Goal: Information Seeking & Learning: Learn about a topic

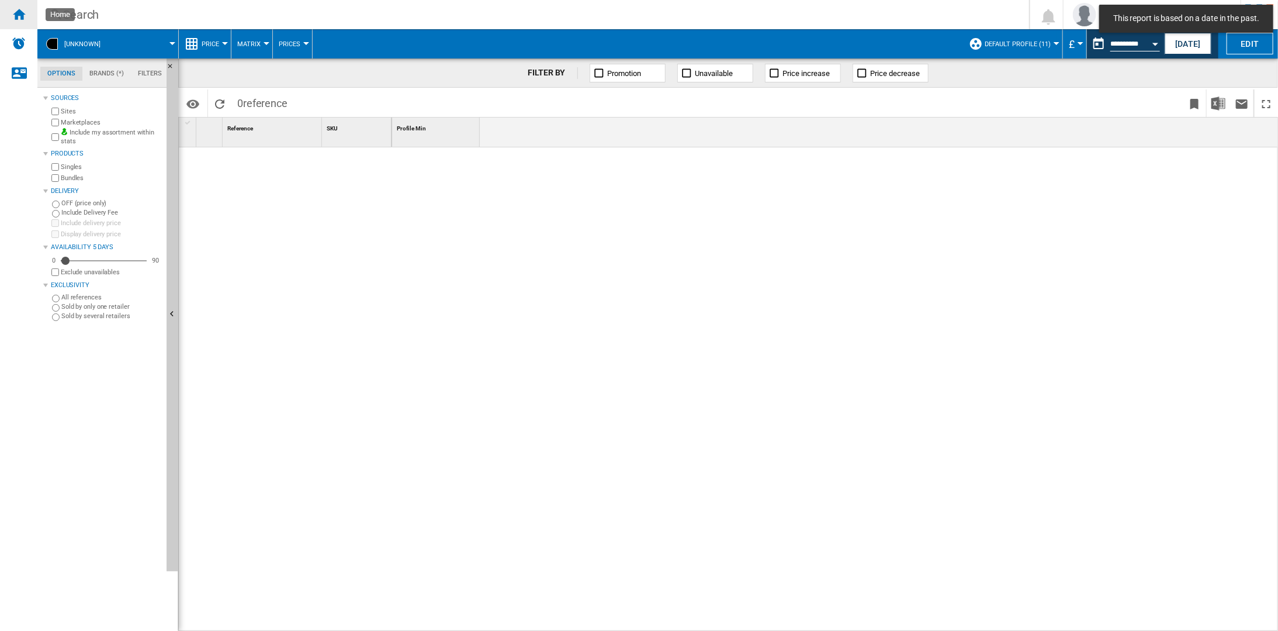
click at [26, 17] on div "Home" at bounding box center [18, 14] width 37 height 29
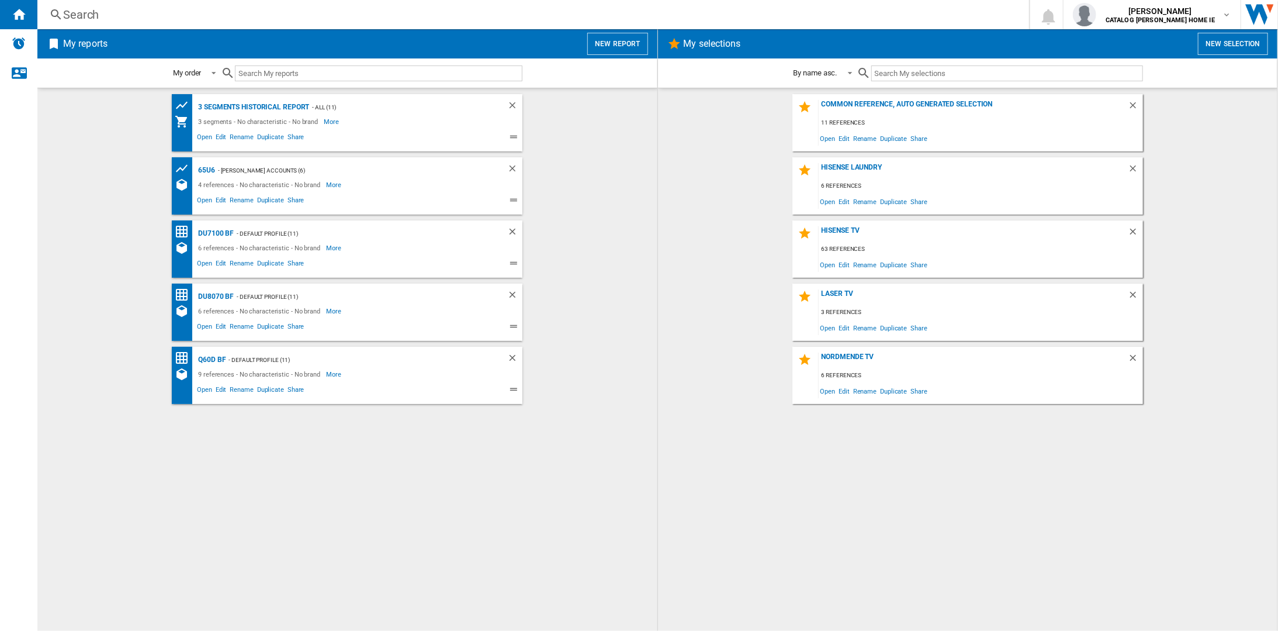
click at [622, 53] on button "New report" at bounding box center [617, 44] width 60 height 22
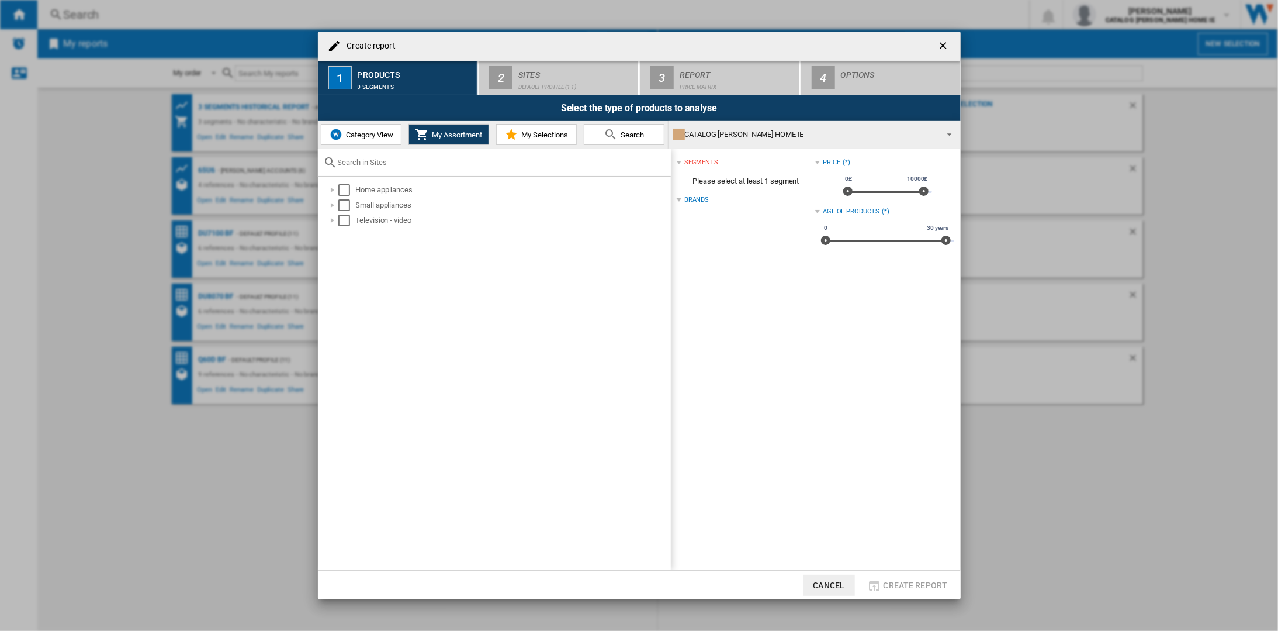
click at [405, 49] on div "Create report" at bounding box center [639, 46] width 643 height 29
click at [948, 50] on ng-md-icon "getI18NText('BUTTONS.CLOSE_DIALOG')" at bounding box center [944, 47] width 14 height 14
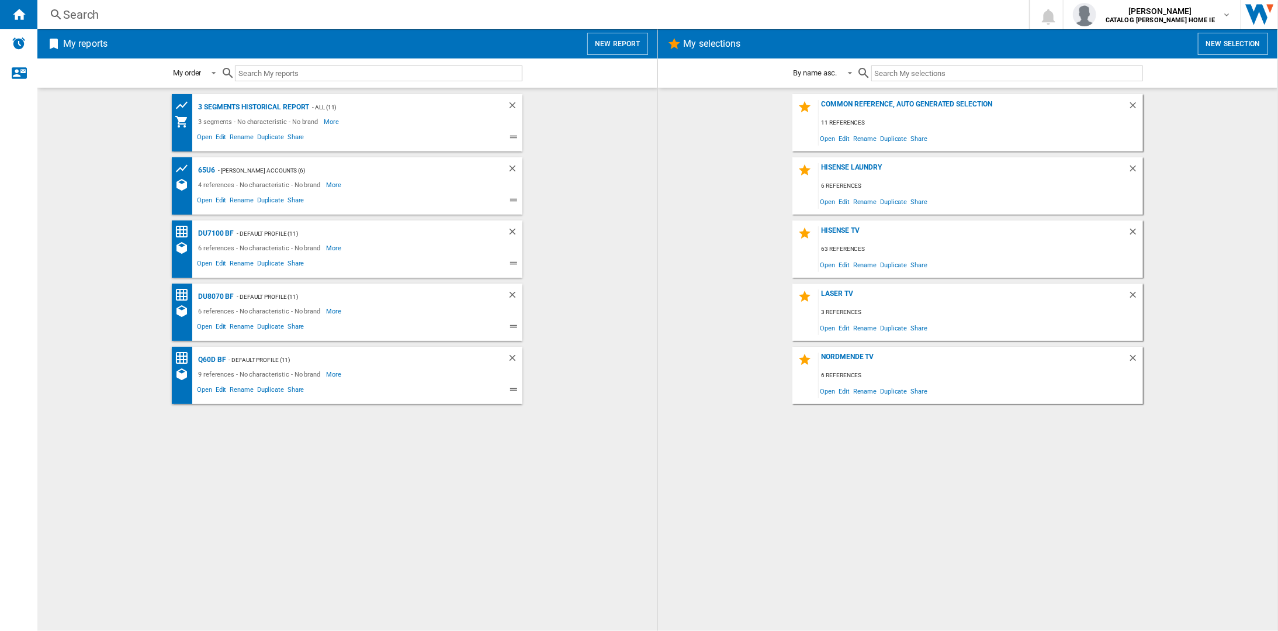
click at [192, 13] on div "Search" at bounding box center [531, 14] width 936 height 16
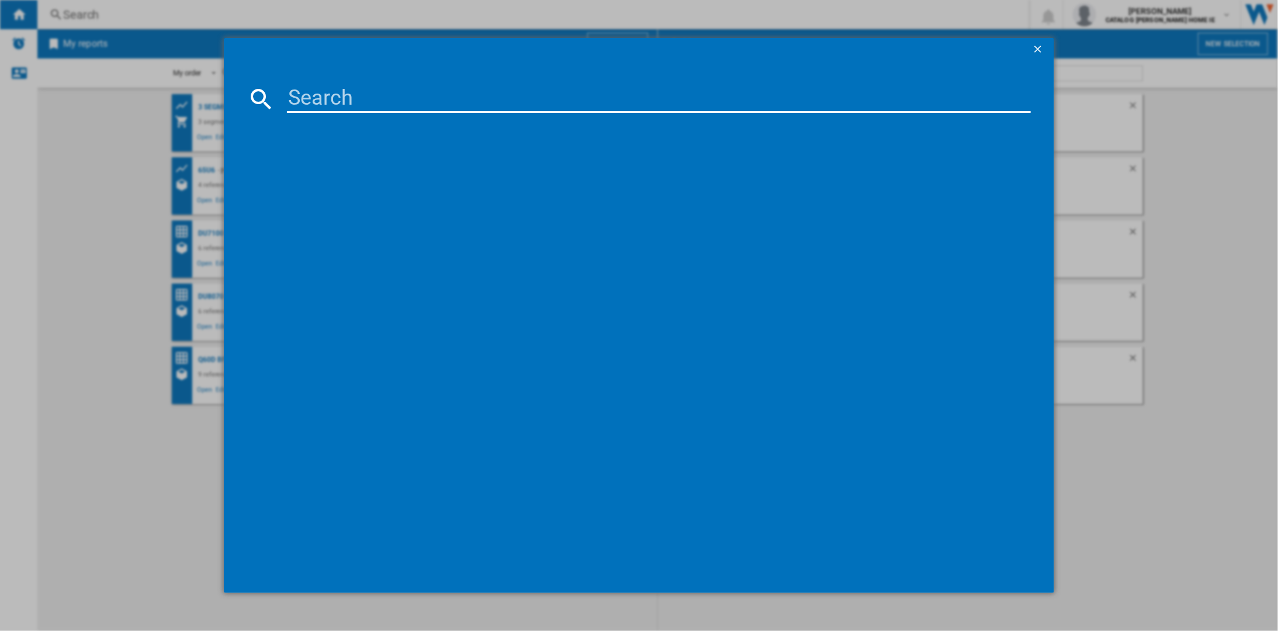
click at [330, 103] on input at bounding box center [659, 99] width 744 height 28
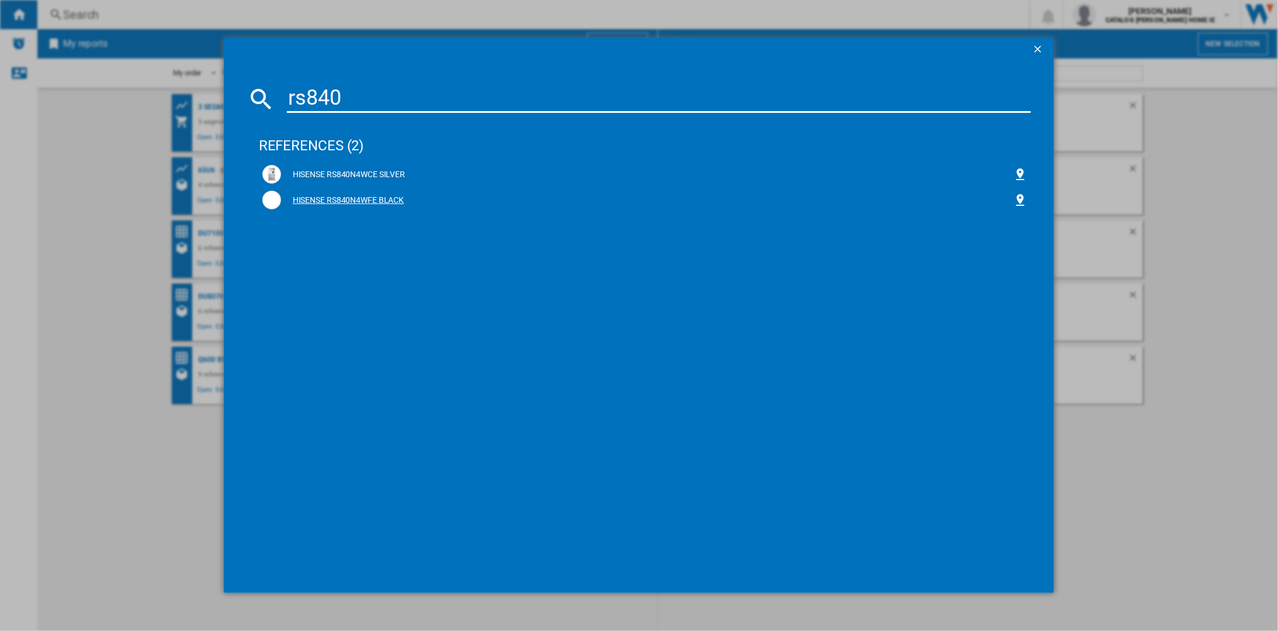
type input "rs840"
click at [360, 197] on div "HISENSE RS840N4WFE BLACK" at bounding box center [647, 201] width 733 height 12
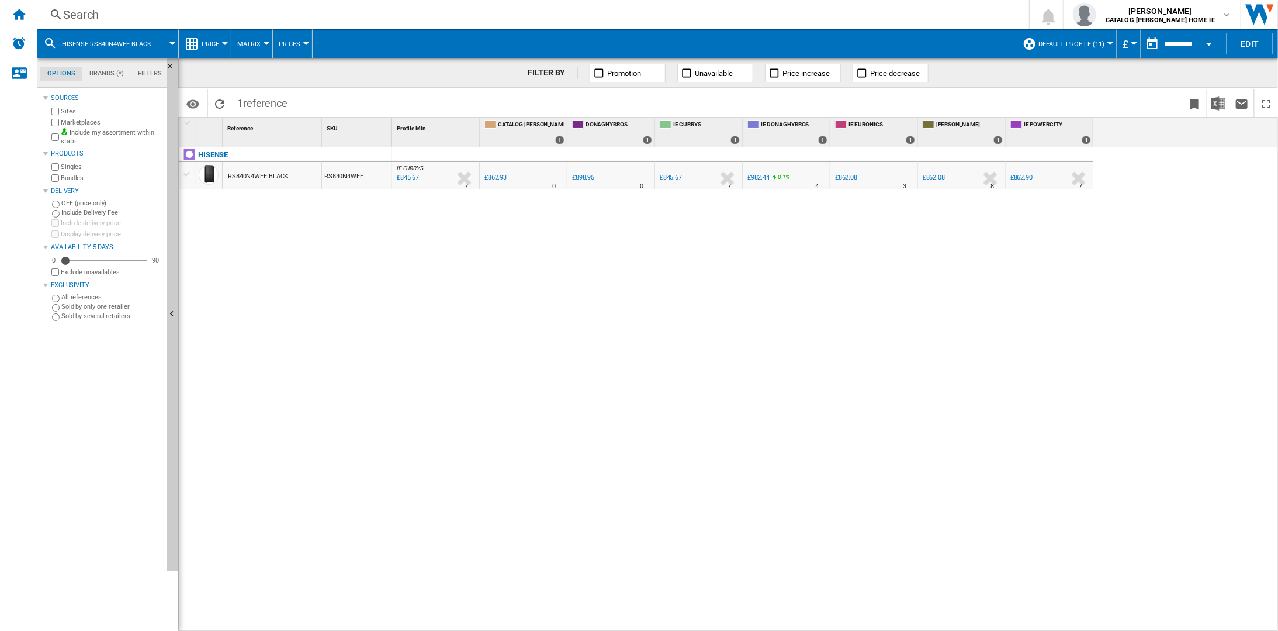
click at [1130, 47] on button "£" at bounding box center [1129, 43] width 12 height 29
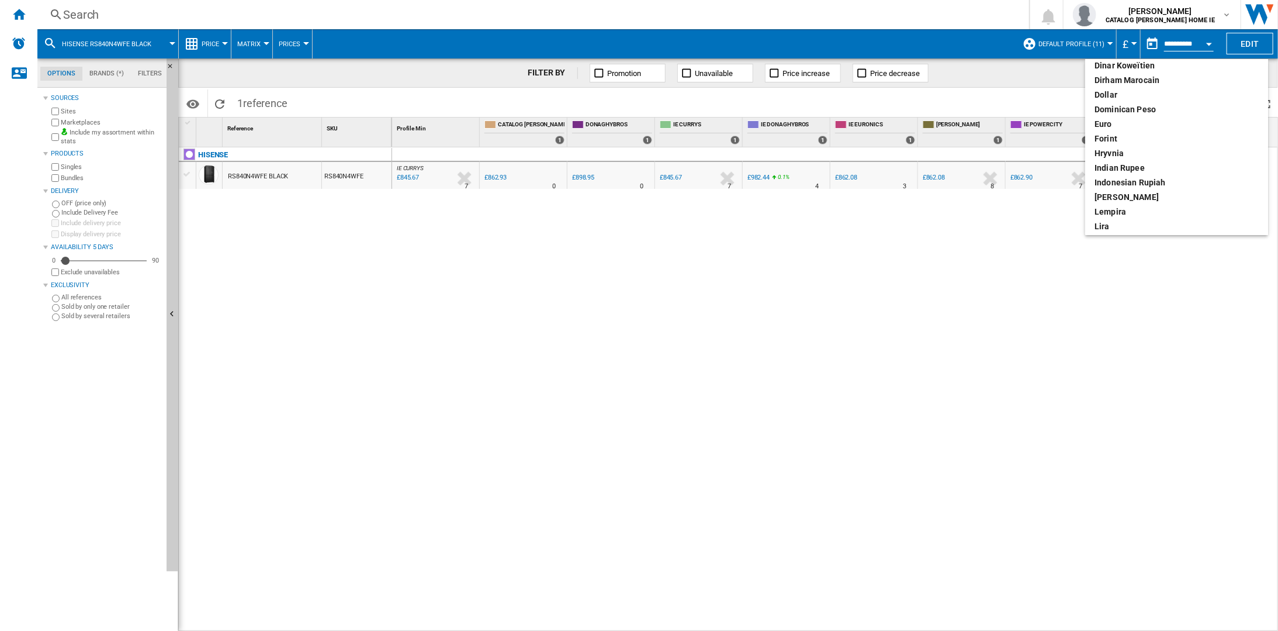
scroll to position [175, 0]
click at [1100, 114] on div "euro" at bounding box center [1177, 116] width 164 height 12
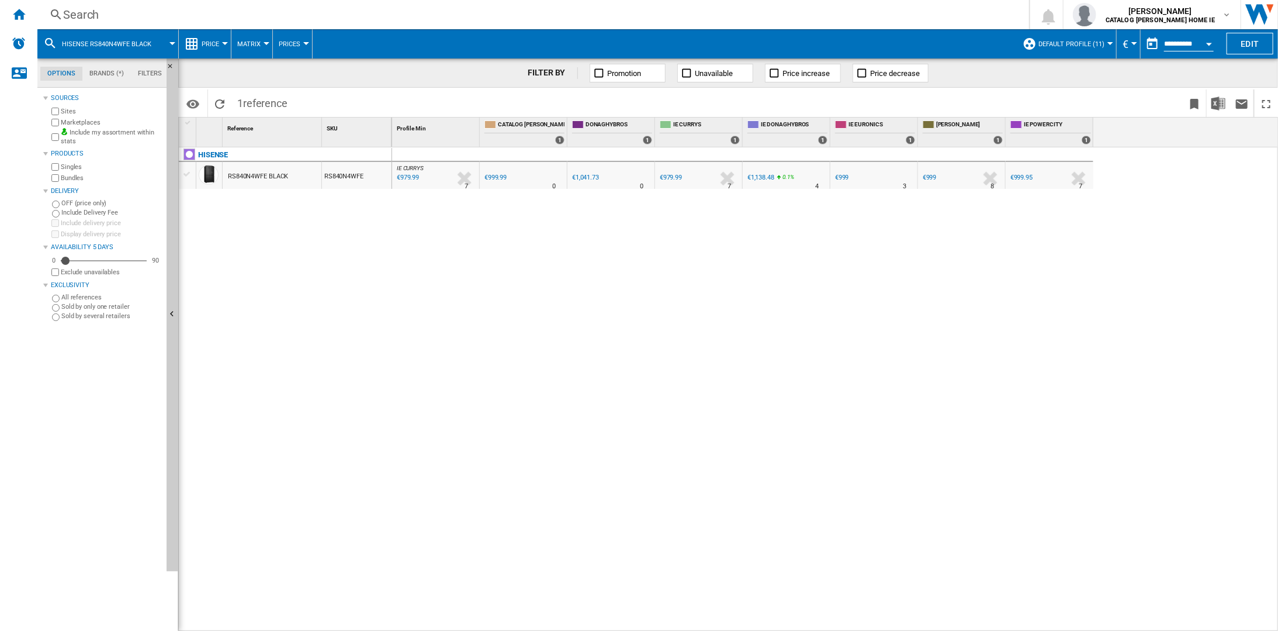
click at [435, 180] on div "IE CURRYS : IE CURRYS -2.0 % €979.99 % N/A 7 IE CURRYS : IE CURRYS" at bounding box center [435, 178] width 82 height 27
